Goal: Task Accomplishment & Management: Complete application form

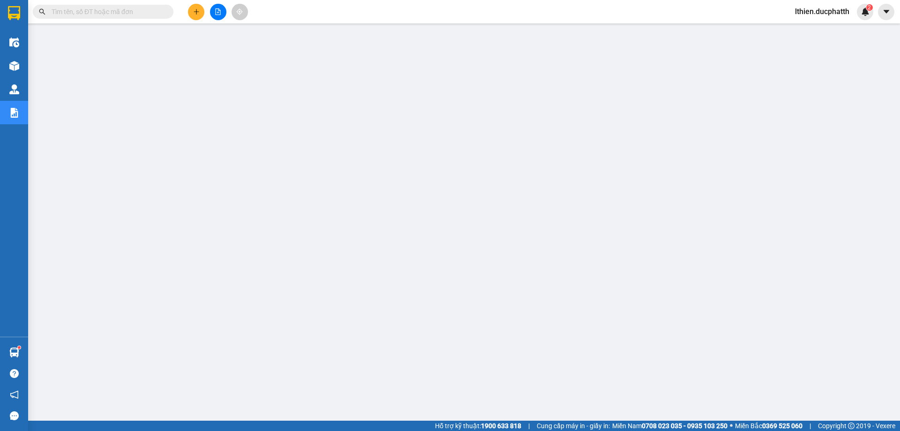
click at [151, 17] on span at bounding box center [103, 12] width 141 height 14
click at [152, 14] on input "text" at bounding box center [107, 12] width 111 height 10
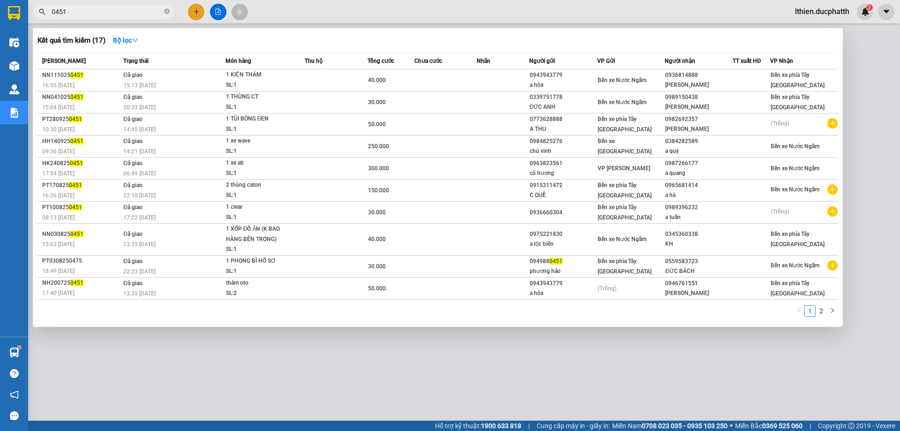
type input "0451"
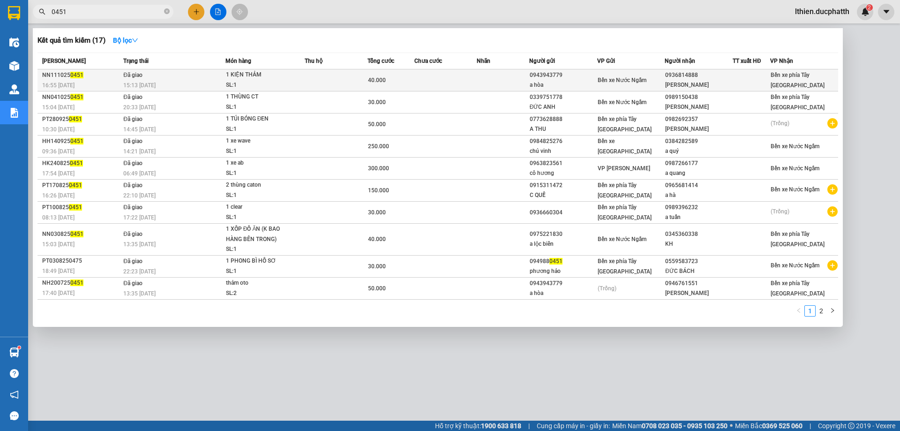
click at [98, 78] on div "NN111025 0451" at bounding box center [81, 75] width 78 height 10
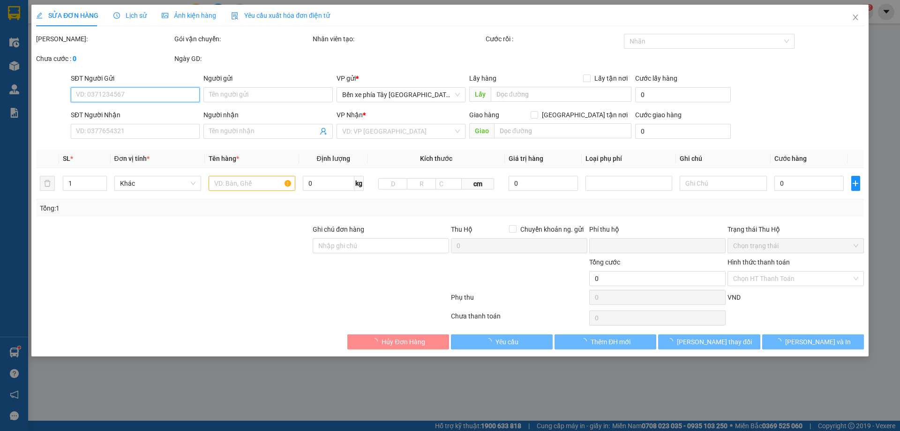
type input "0943943779"
type input "a hòa"
type input "0936814888"
type input "[PERSON_NAME]"
type input "0"
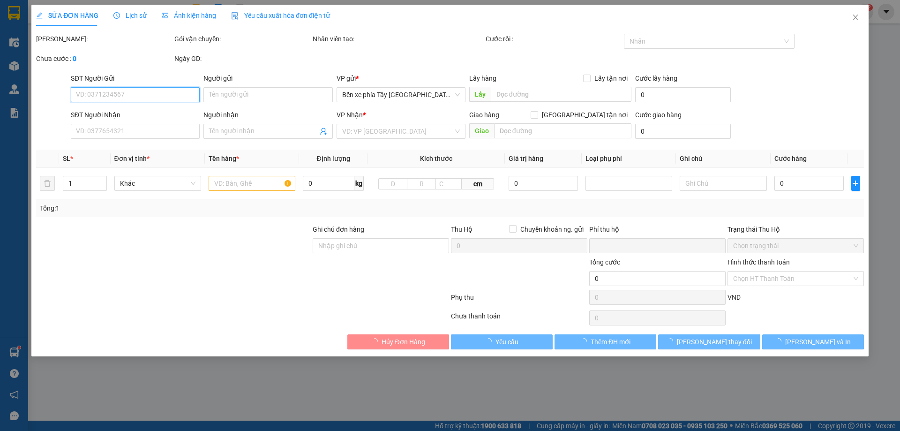
type input "40.000"
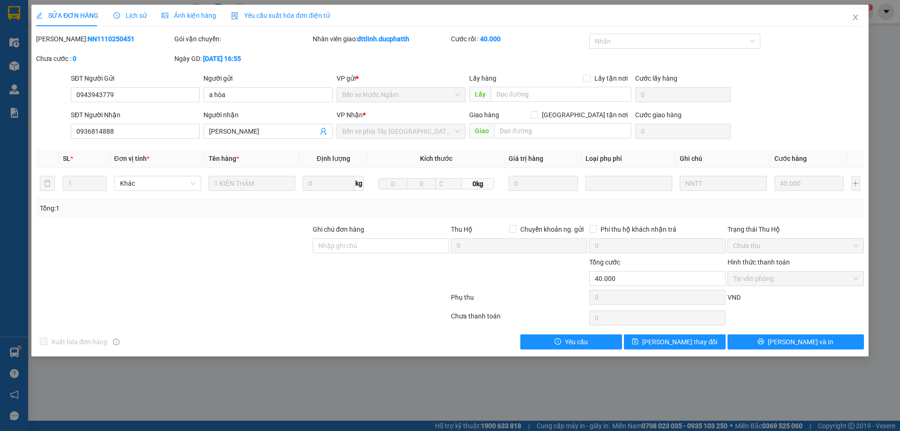
click at [131, 14] on span "Lịch sử" at bounding box center [129, 16] width 33 height 8
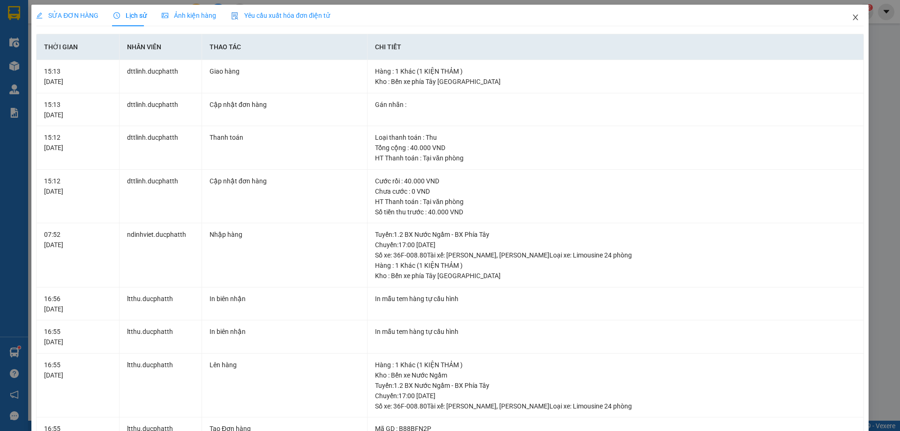
click at [852, 19] on icon "close" at bounding box center [856, 18] width 8 height 8
